Goal: Communication & Community: Share content

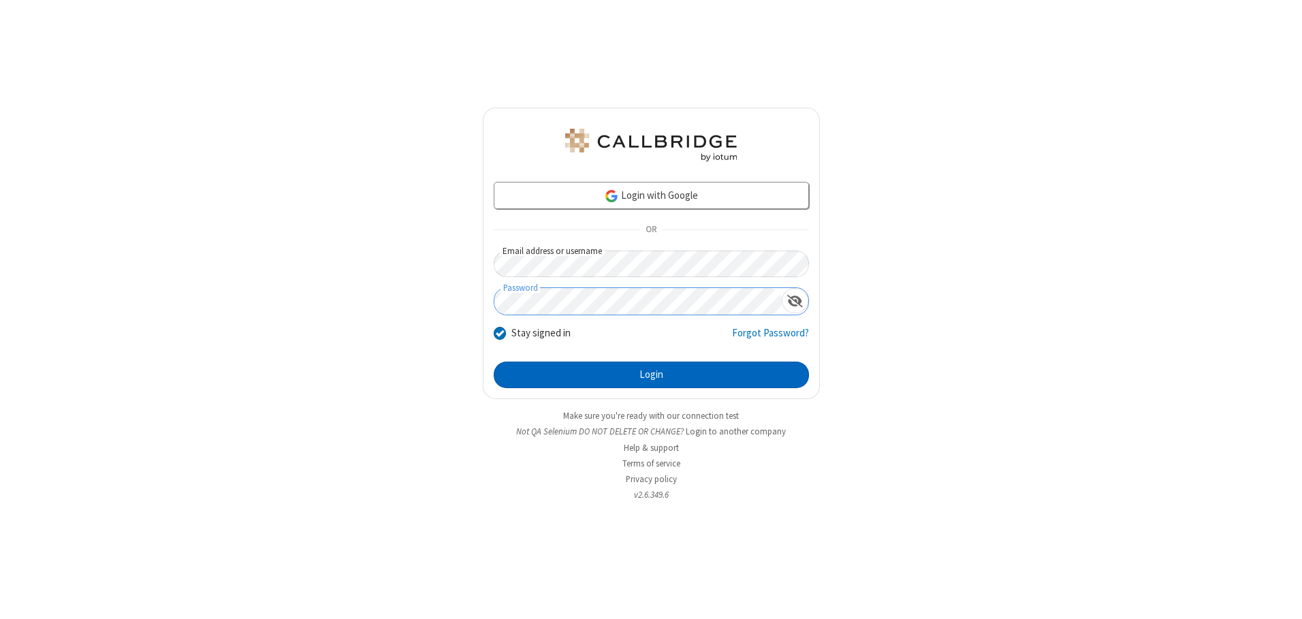
click at [651, 375] on button "Login" at bounding box center [651, 375] width 315 height 27
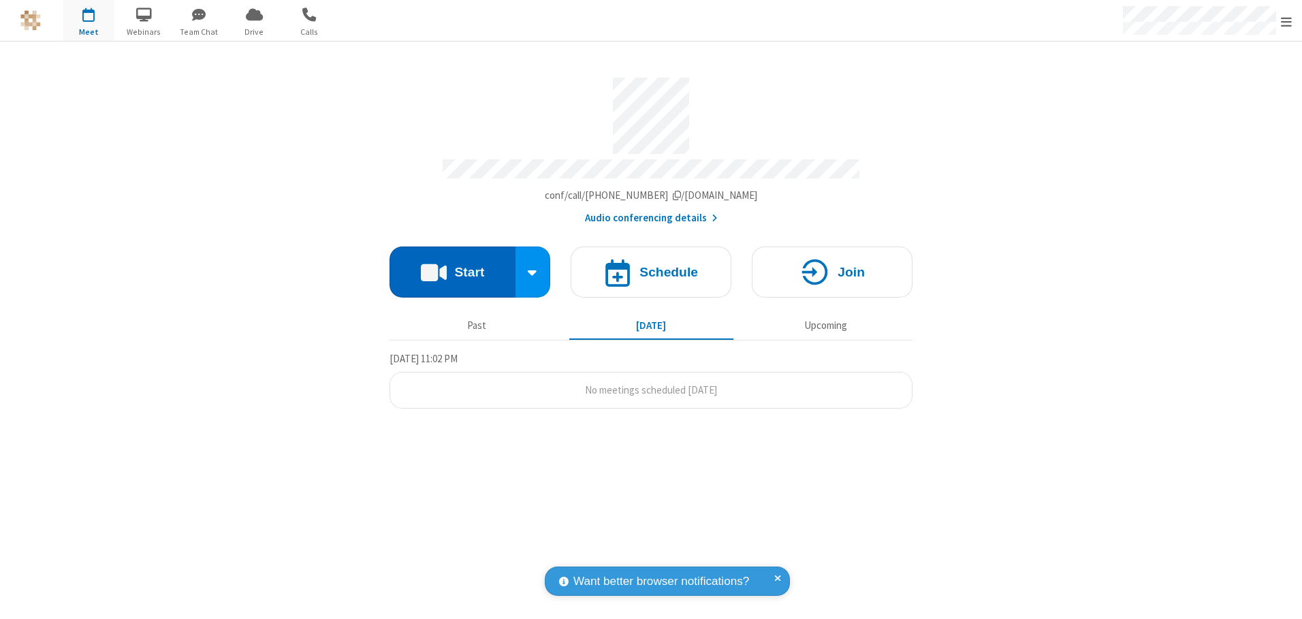
click at [452, 267] on button "Start" at bounding box center [453, 272] width 126 height 51
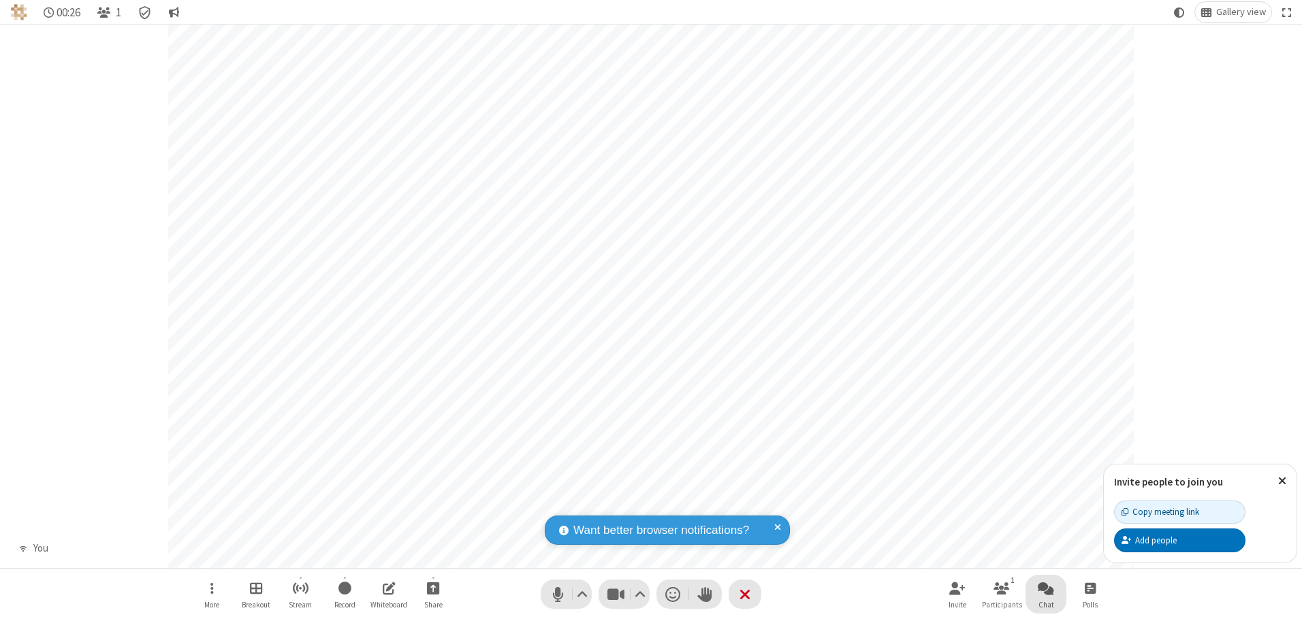
click at [1046, 588] on span "Open chat" at bounding box center [1046, 588] width 16 height 17
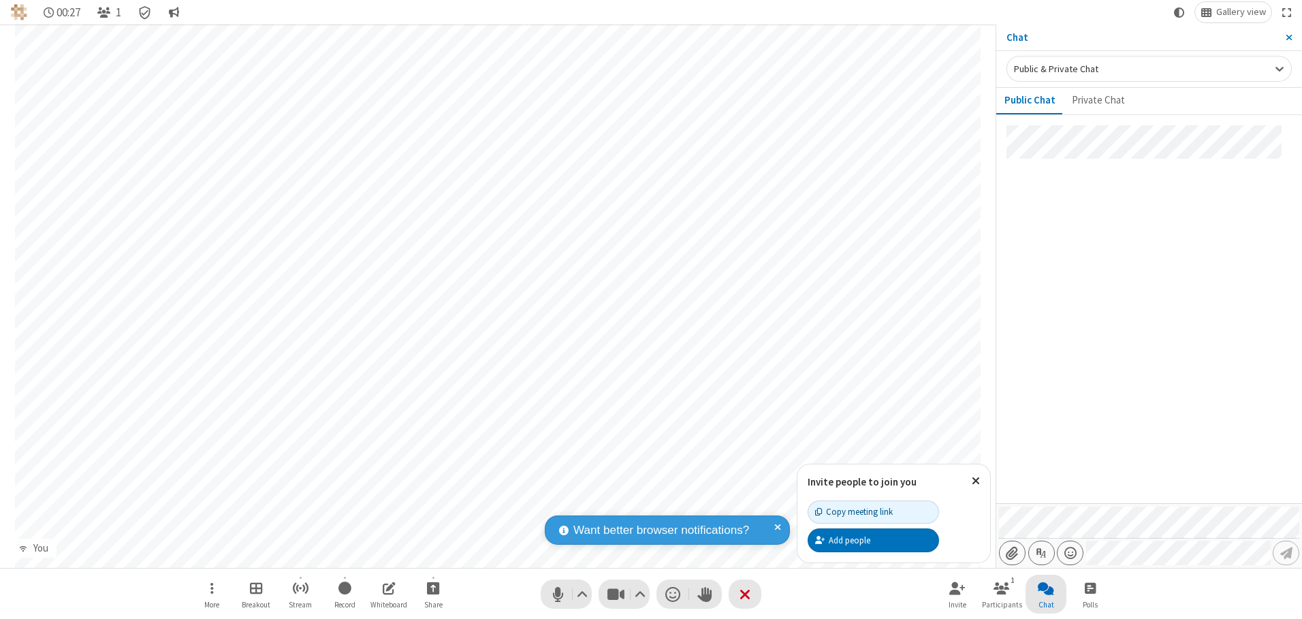
type input "C:\fakepath\doc_test.docx"
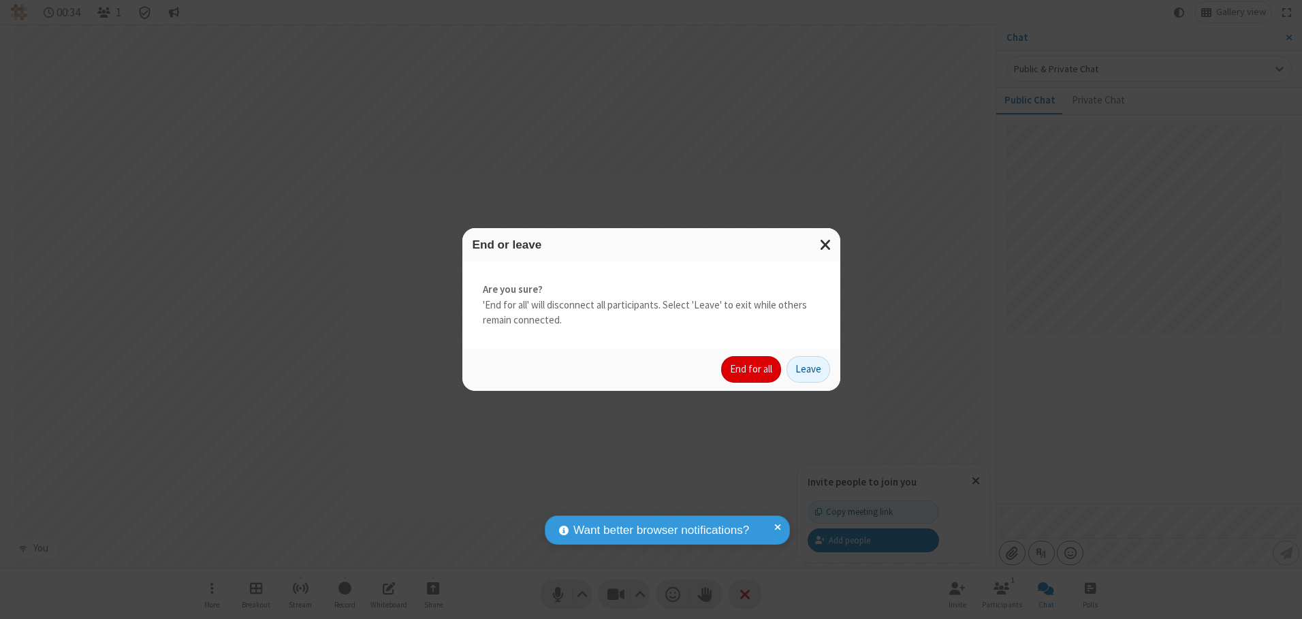
click at [752, 369] on button "End for all" at bounding box center [751, 369] width 60 height 27
